Goal: Task Accomplishment & Management: Manage account settings

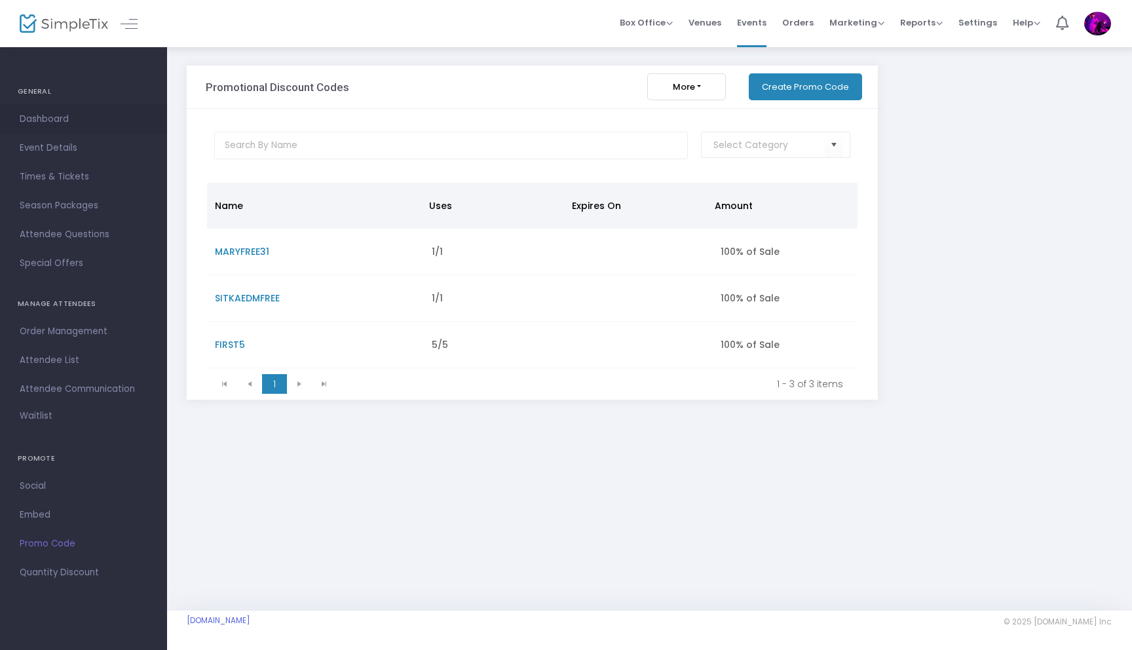
click at [47, 113] on span "Dashboard" at bounding box center [84, 119] width 128 height 17
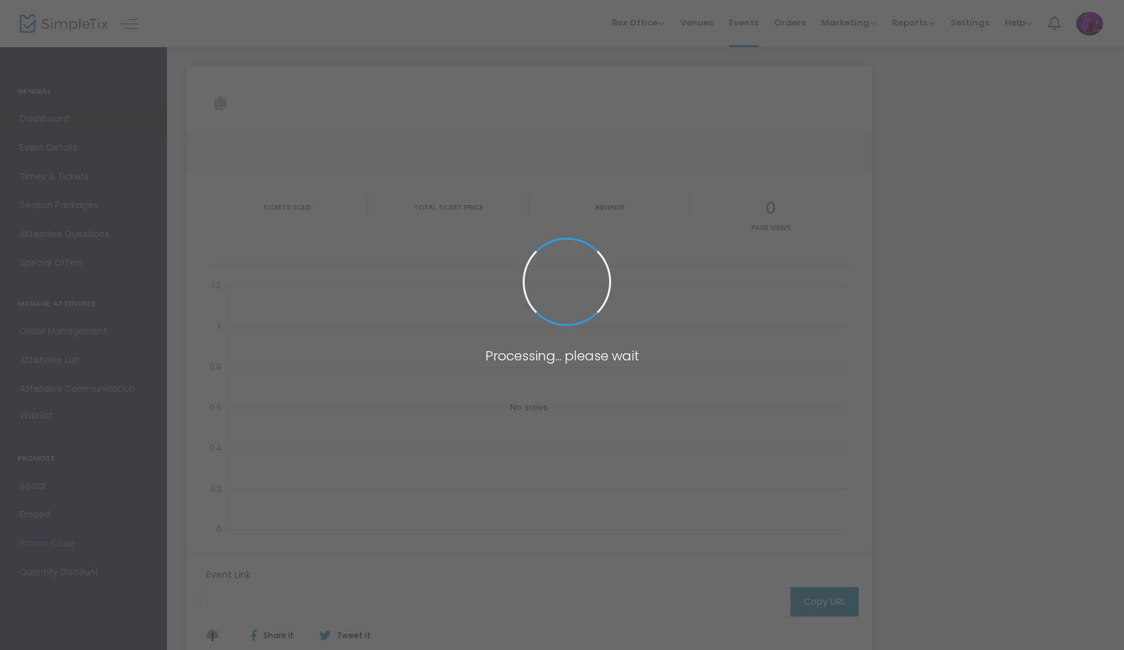
type input "[URL][DOMAIN_NAME][DATE]"
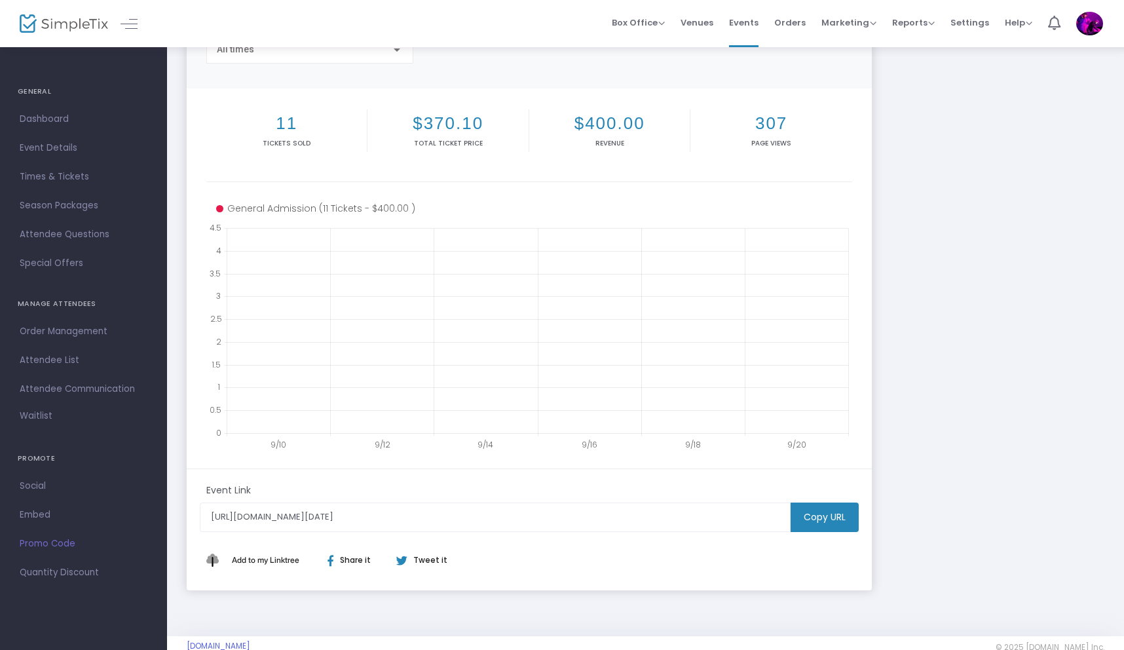
scroll to position [153, 0]
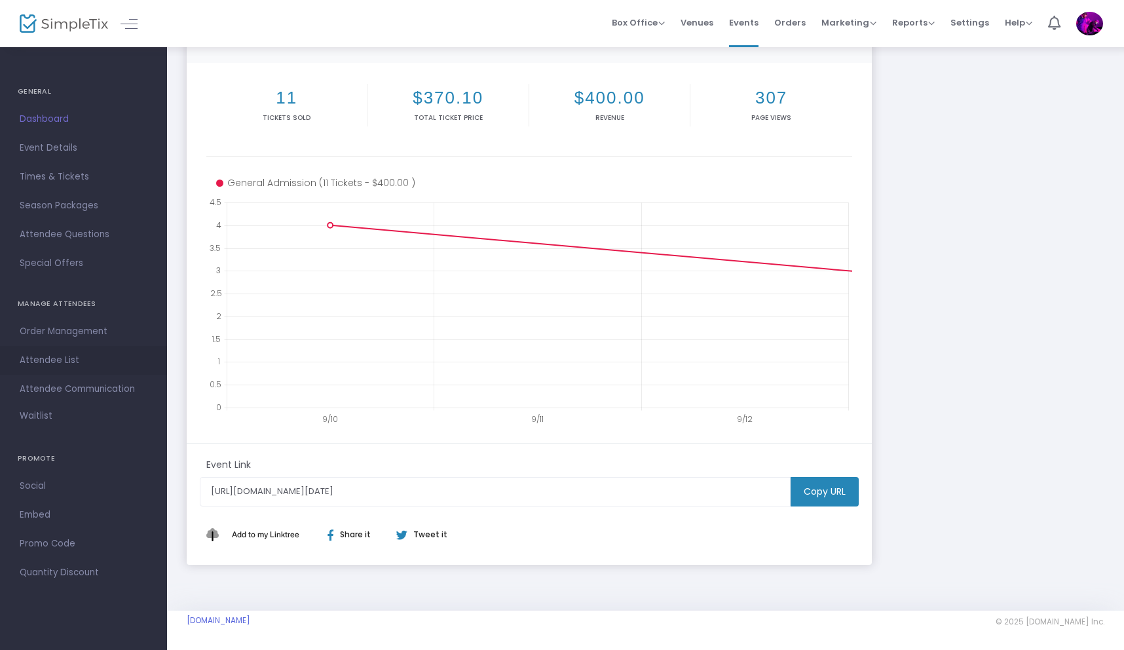
click at [48, 360] on span "Attendee List" at bounding box center [84, 360] width 128 height 17
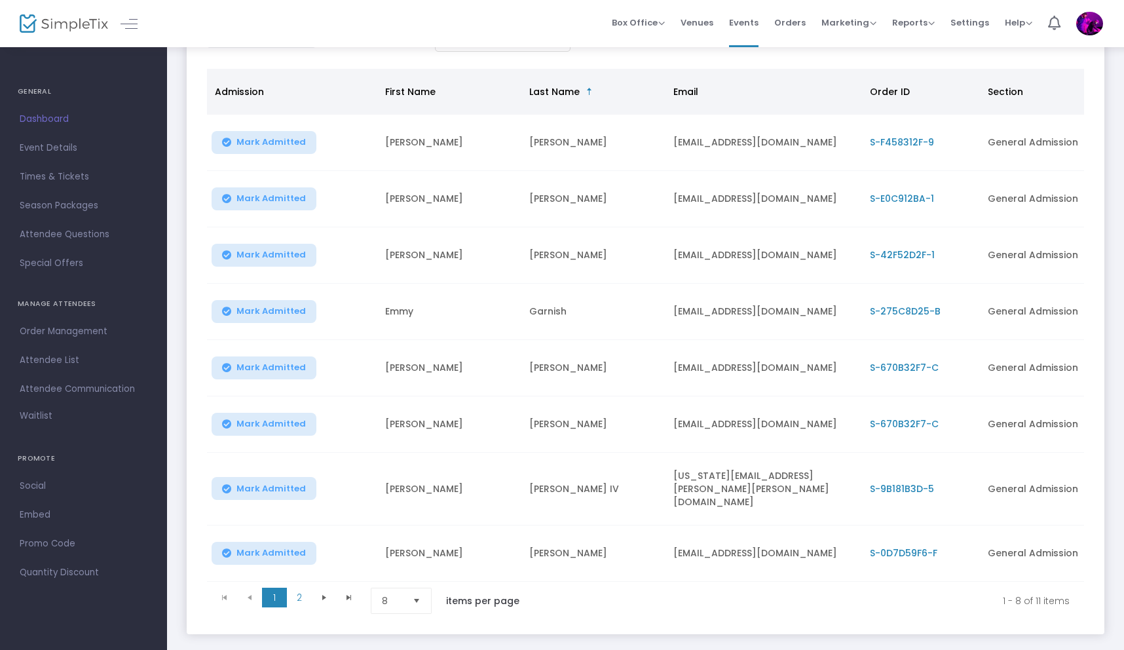
scroll to position [138, 0]
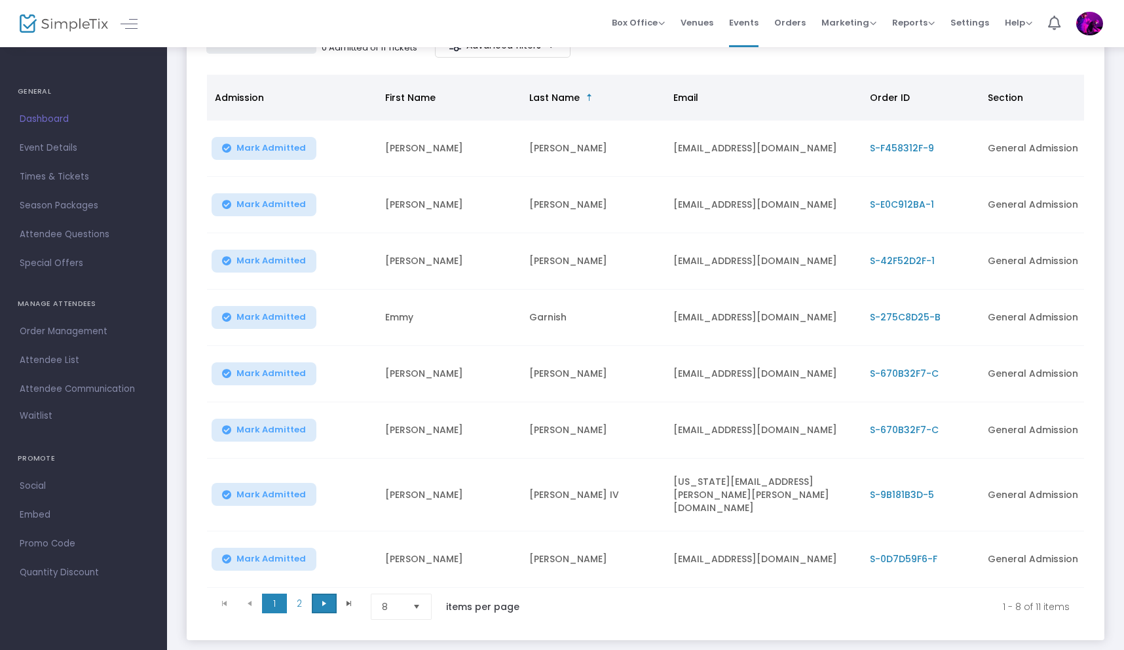
click at [320, 598] on span "Go to the next page" at bounding box center [324, 603] width 10 height 10
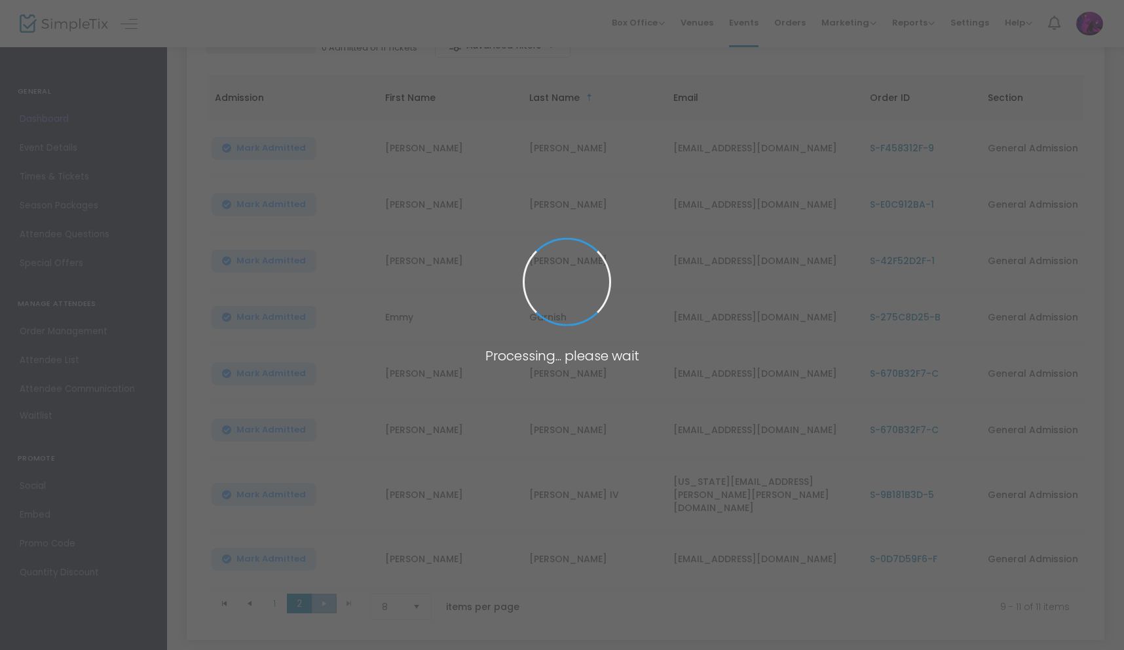
scroll to position [0, 0]
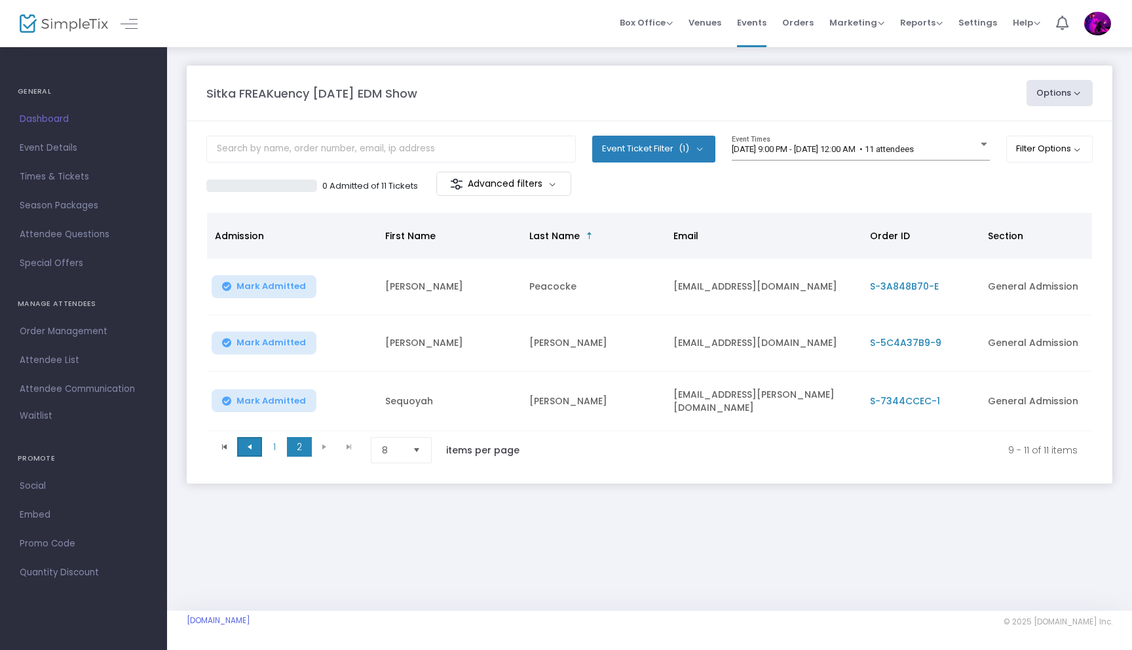
click at [252, 444] on span "Go to the previous page" at bounding box center [249, 447] width 10 height 10
